Goal: Task Accomplishment & Management: Manage account settings

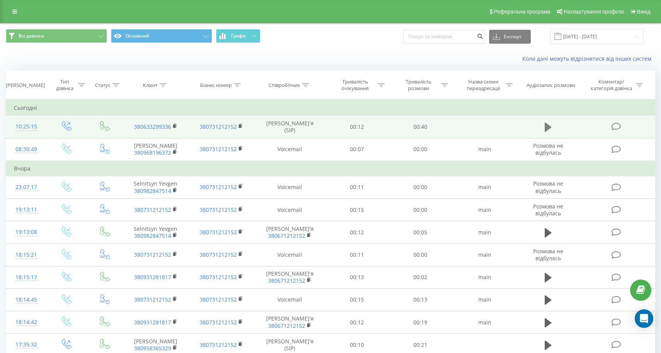
click at [548, 124] on icon at bounding box center [548, 127] width 7 height 9
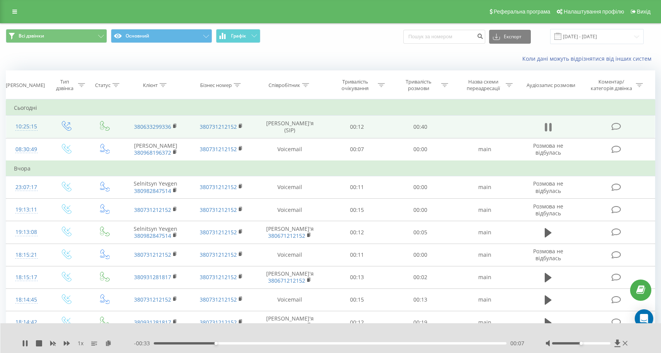
click at [548, 127] on icon at bounding box center [548, 127] width 7 height 11
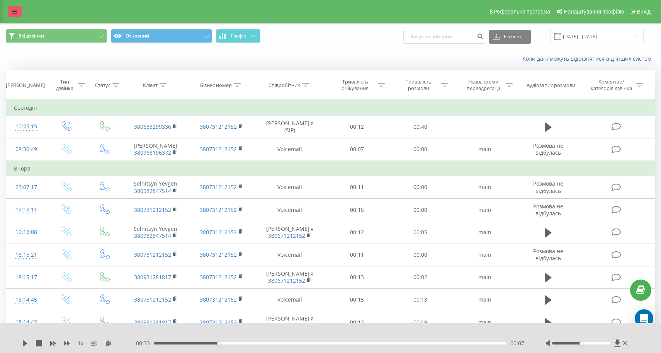
click at [14, 14] on icon at bounding box center [14, 11] width 5 height 5
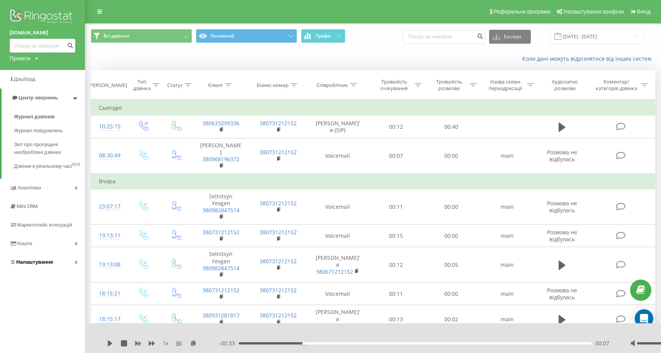
click at [52, 262] on link "Налаштування" at bounding box center [42, 262] width 85 height 19
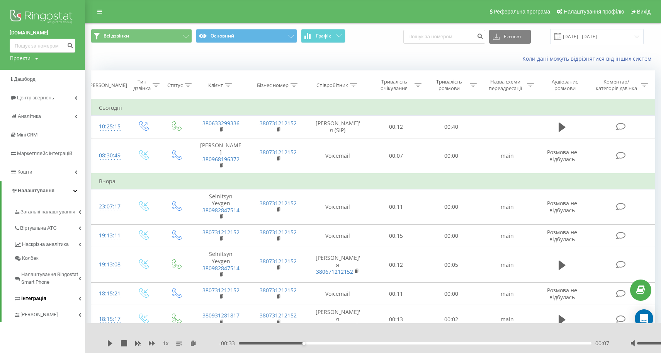
click at [34, 294] on span "Інтеграція" at bounding box center [33, 298] width 25 height 8
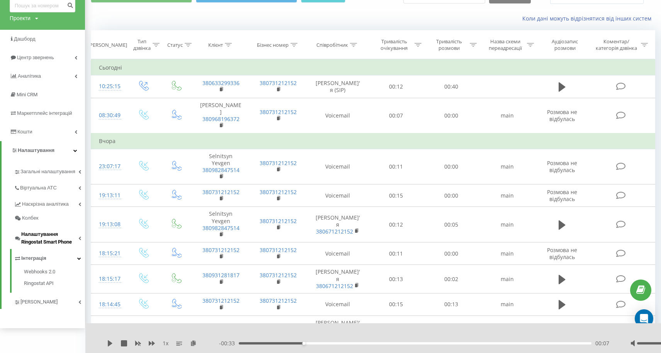
scroll to position [46, 0]
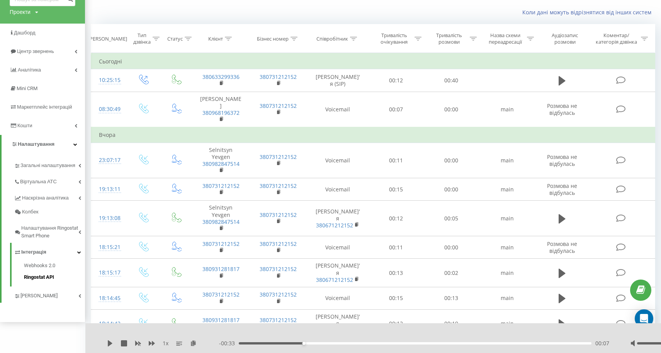
click at [50, 273] on span "Ringostat API" at bounding box center [39, 277] width 30 height 8
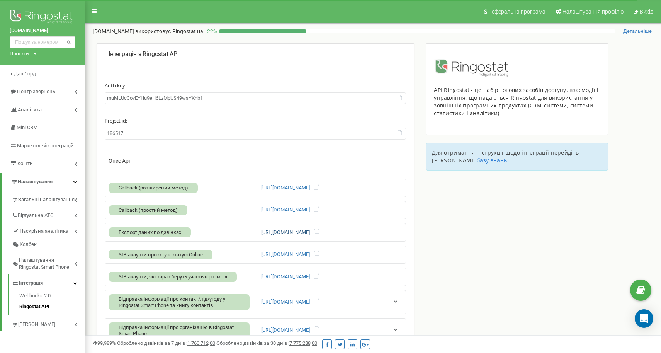
click at [285, 230] on link "https://api.ringostat.net/calls/list" at bounding box center [285, 232] width 49 height 7
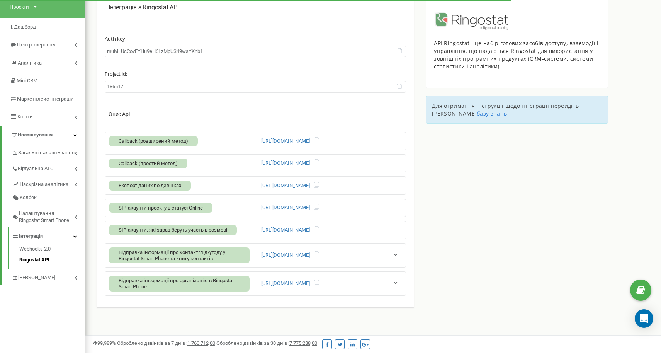
scroll to position [46, 0]
click at [73, 235] on icon at bounding box center [75, 237] width 4 height 4
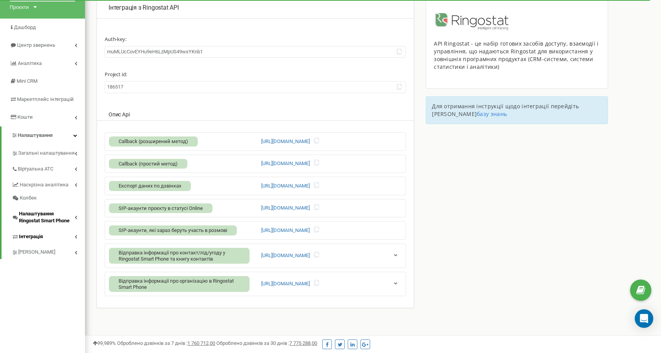
click at [75, 215] on icon at bounding box center [76, 217] width 3 height 4
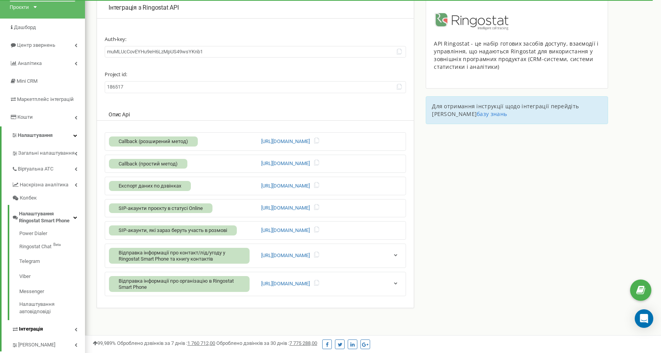
click at [74, 215] on icon at bounding box center [75, 217] width 4 height 4
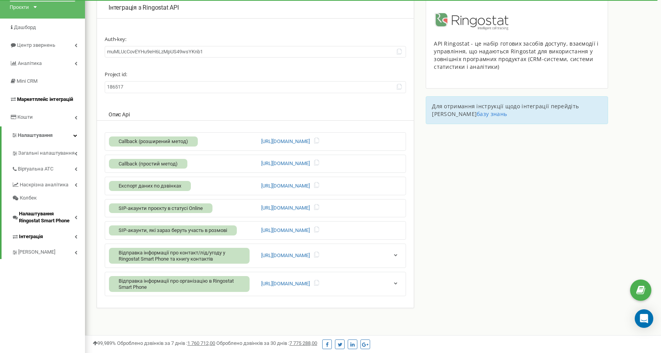
click at [66, 97] on span "Маркетплейс інтеграцій" at bounding box center [45, 99] width 56 height 6
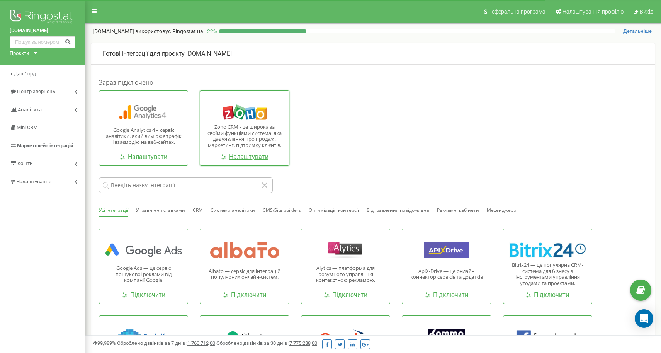
click at [250, 155] on link "Налаштувати" at bounding box center [245, 157] width 48 height 9
click at [253, 157] on link "Налаштувати" at bounding box center [245, 157] width 48 height 9
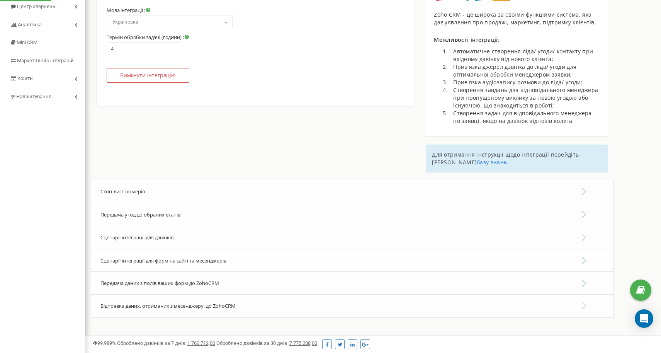
scroll to position [84, 0]
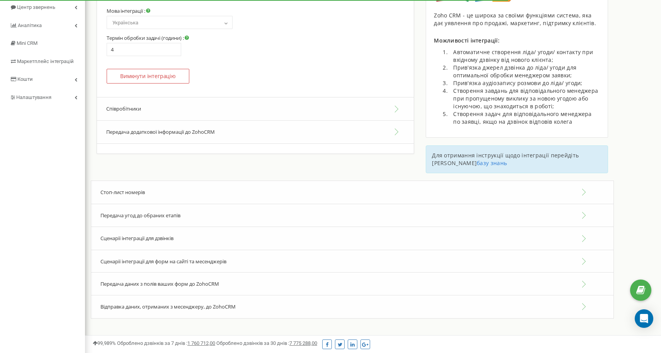
click at [396, 129] on button "Передача додаткової інформації до ZohoCRM" at bounding box center [255, 132] width 317 height 23
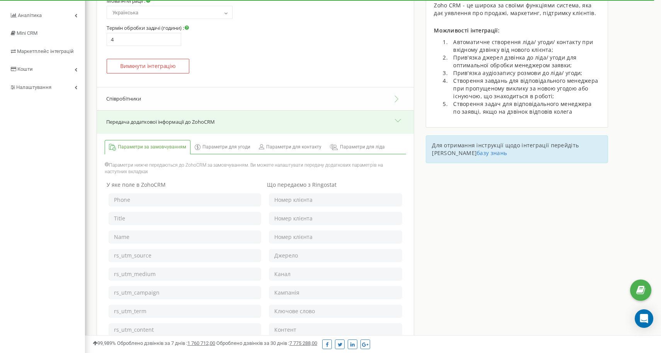
scroll to position [56, 0]
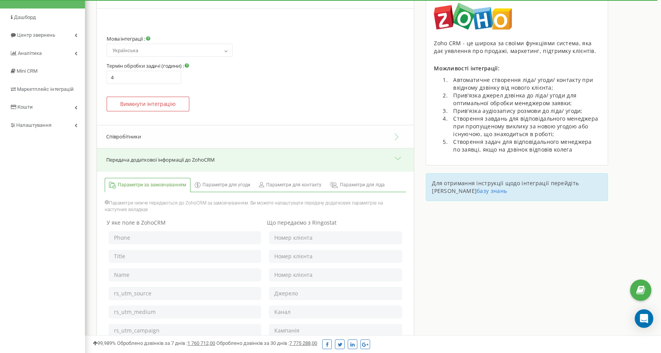
click at [399, 154] on button "Передача додаткової інформації до ZohoCRM" at bounding box center [255, 159] width 317 height 23
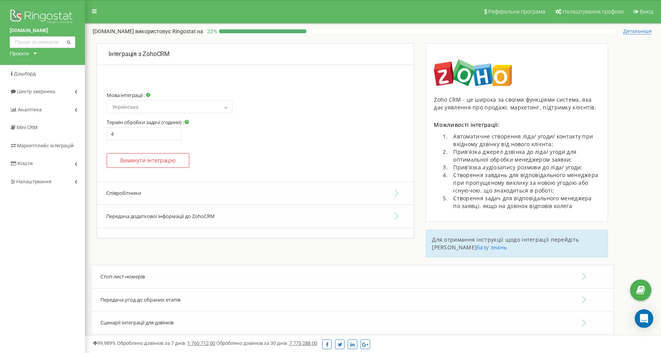
scroll to position [0, 0]
click at [43, 17] on img at bounding box center [43, 17] width 66 height 19
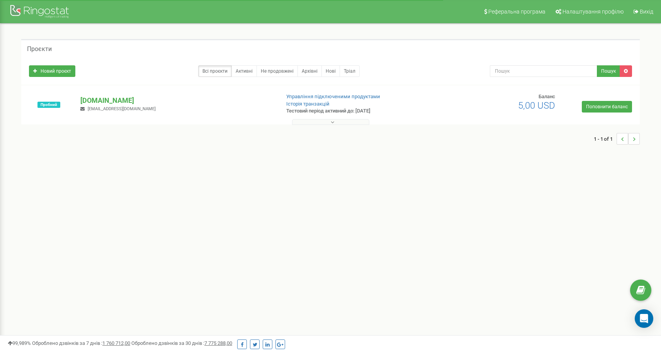
click at [335, 122] on button at bounding box center [330, 122] width 77 height 6
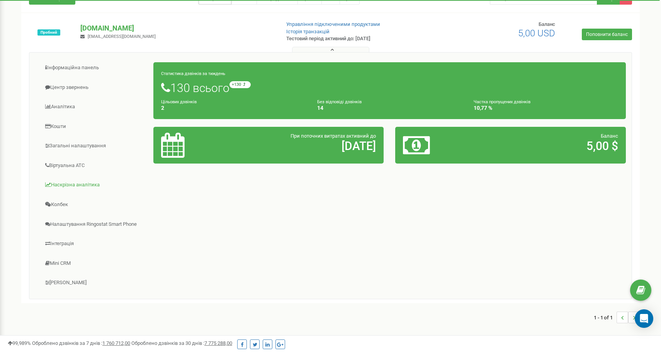
scroll to position [73, 0]
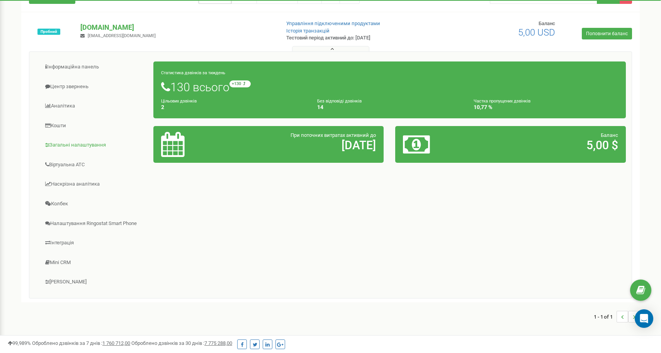
click at [77, 145] on link "Загальні налаштування" at bounding box center [94, 145] width 119 height 19
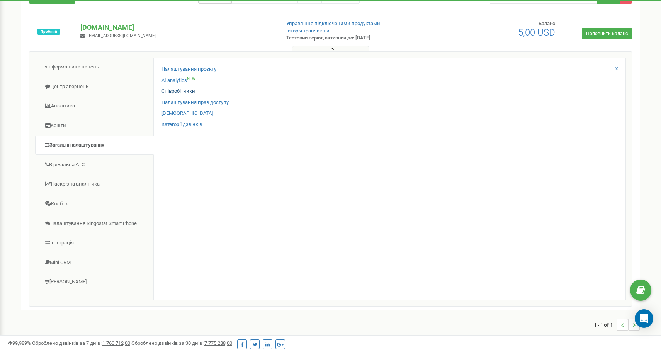
click at [179, 90] on link "Співробітники" at bounding box center [179, 91] width 34 height 7
click at [186, 90] on link "Співробітники" at bounding box center [179, 91] width 34 height 7
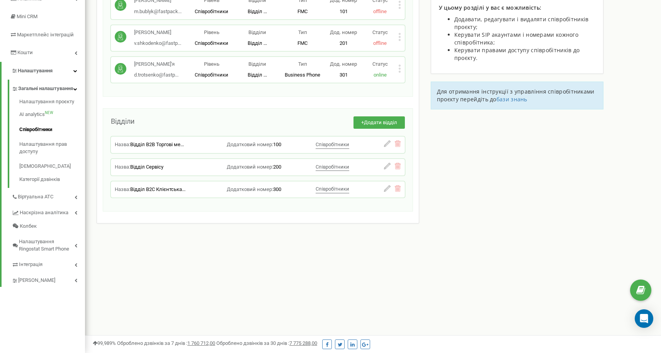
scroll to position [111, 0]
